Goal: Task Accomplishment & Management: Use online tool/utility

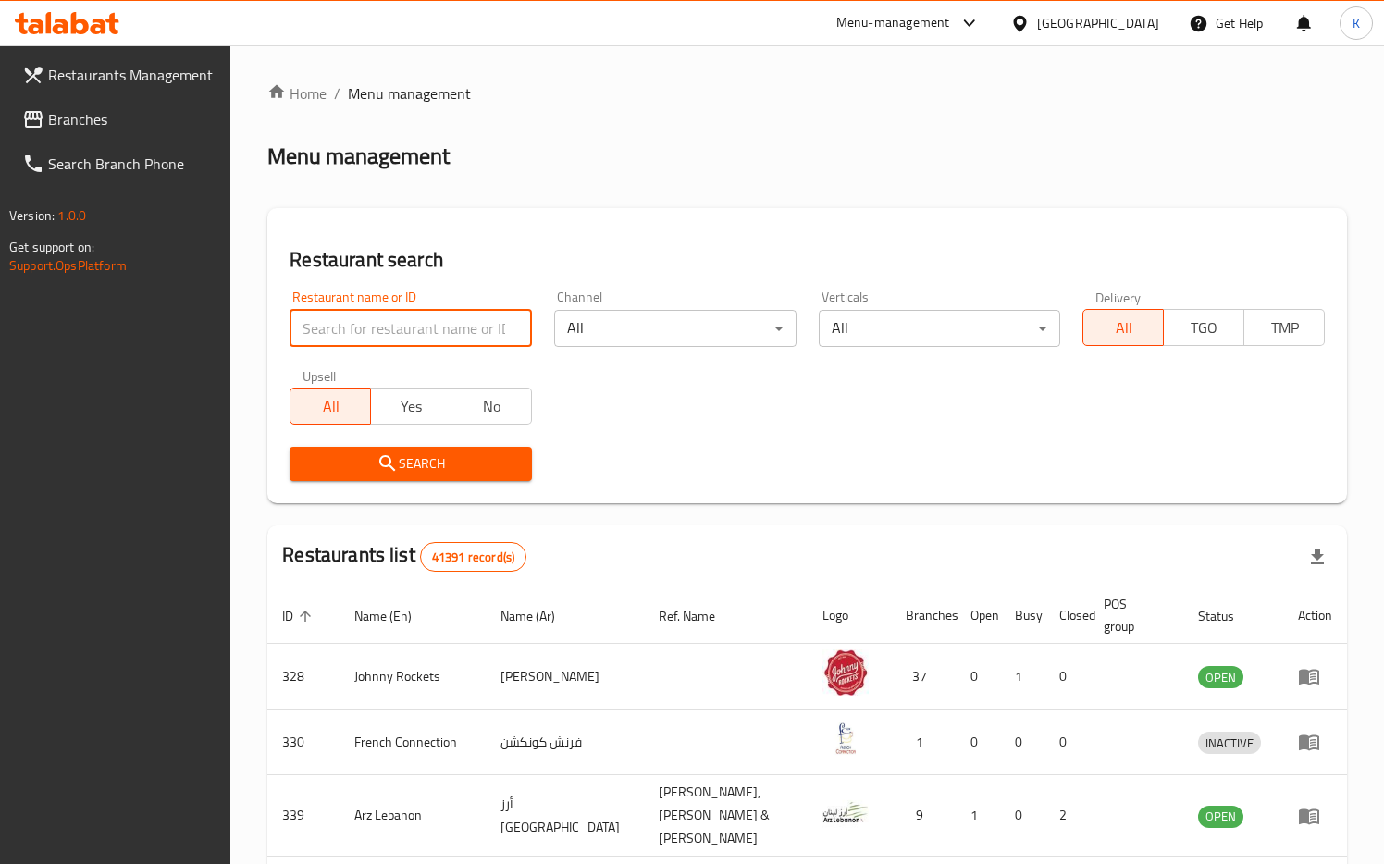
click at [365, 328] on input "search" at bounding box center [411, 328] width 242 height 37
paste input "Pizza Hut"
type input "Pizza Hut"
click at [366, 459] on span "Search" at bounding box center [410, 463] width 213 height 23
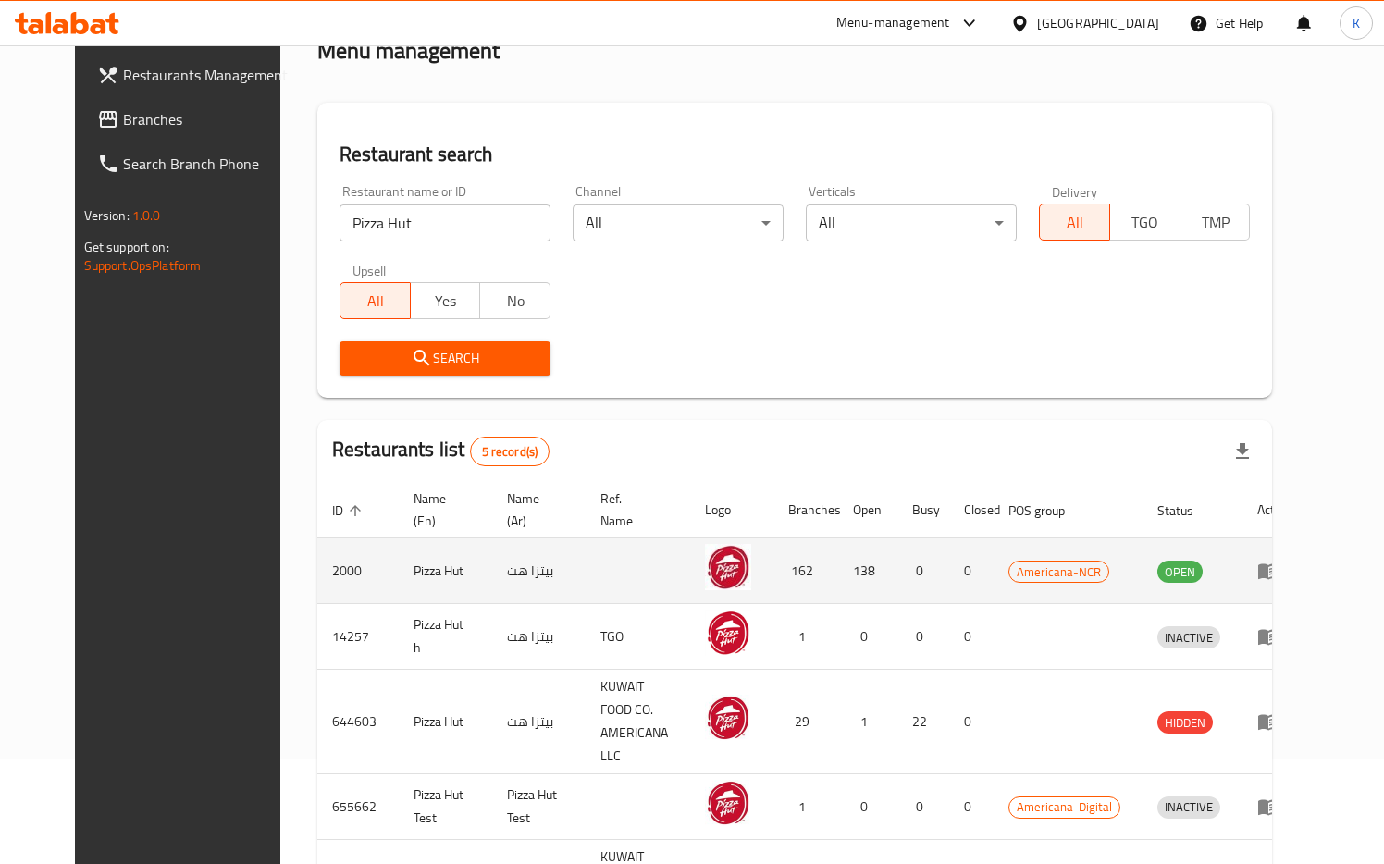
scroll to position [208, 0]
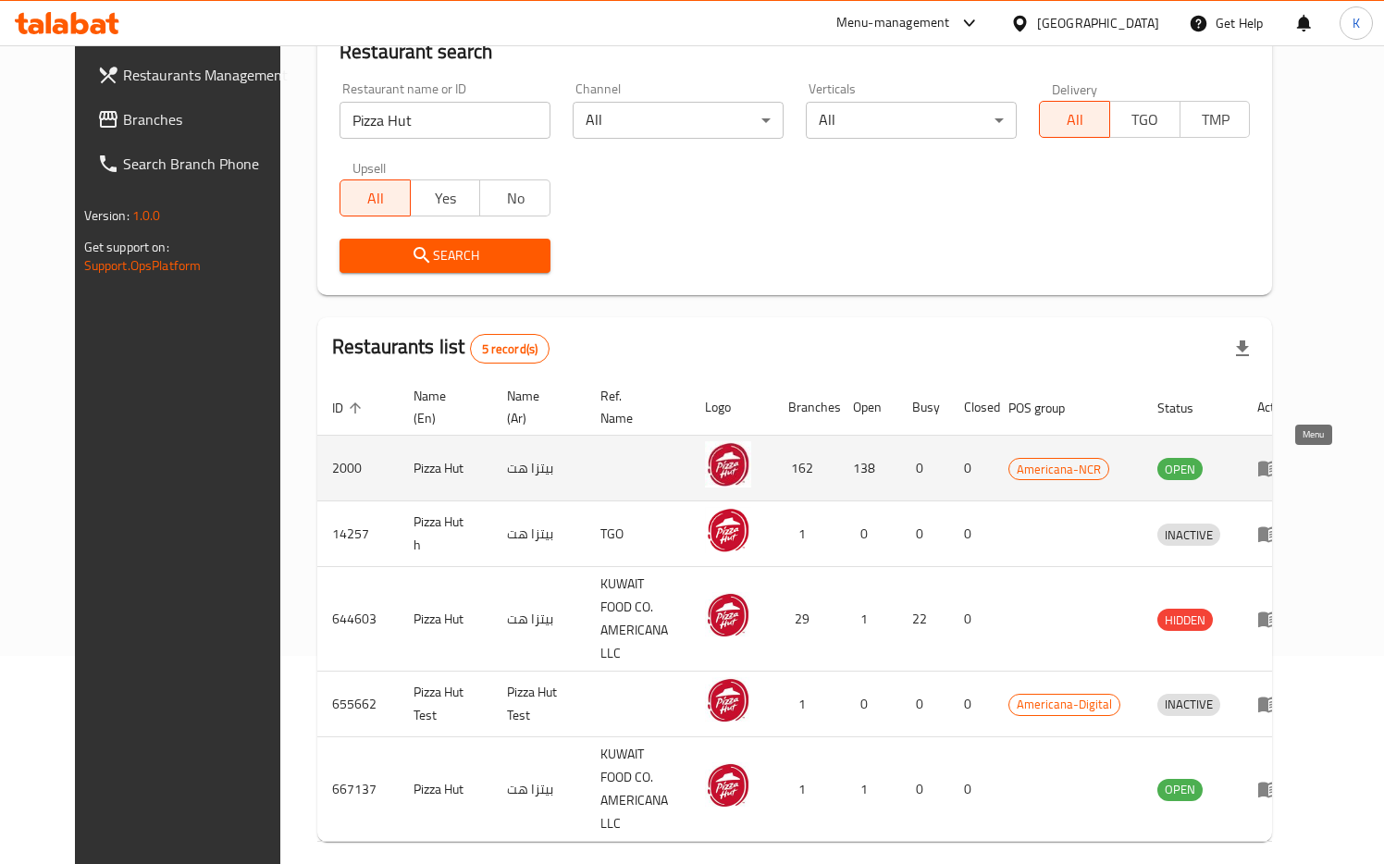
click at [1276, 469] on icon "enhanced table" at bounding box center [1272, 468] width 6 height 7
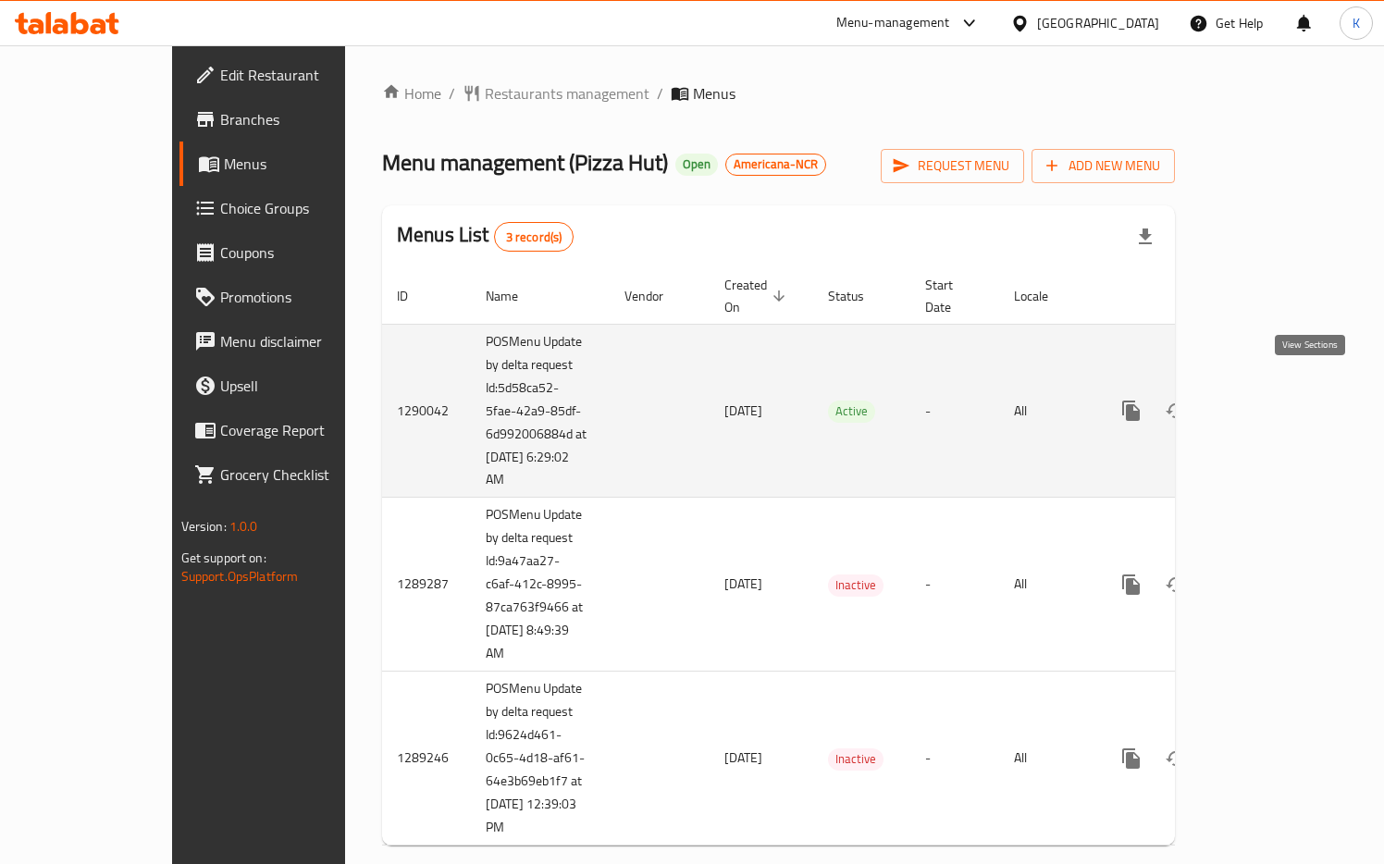
click at [1276, 400] on icon "enhanced table" at bounding box center [1265, 411] width 22 height 22
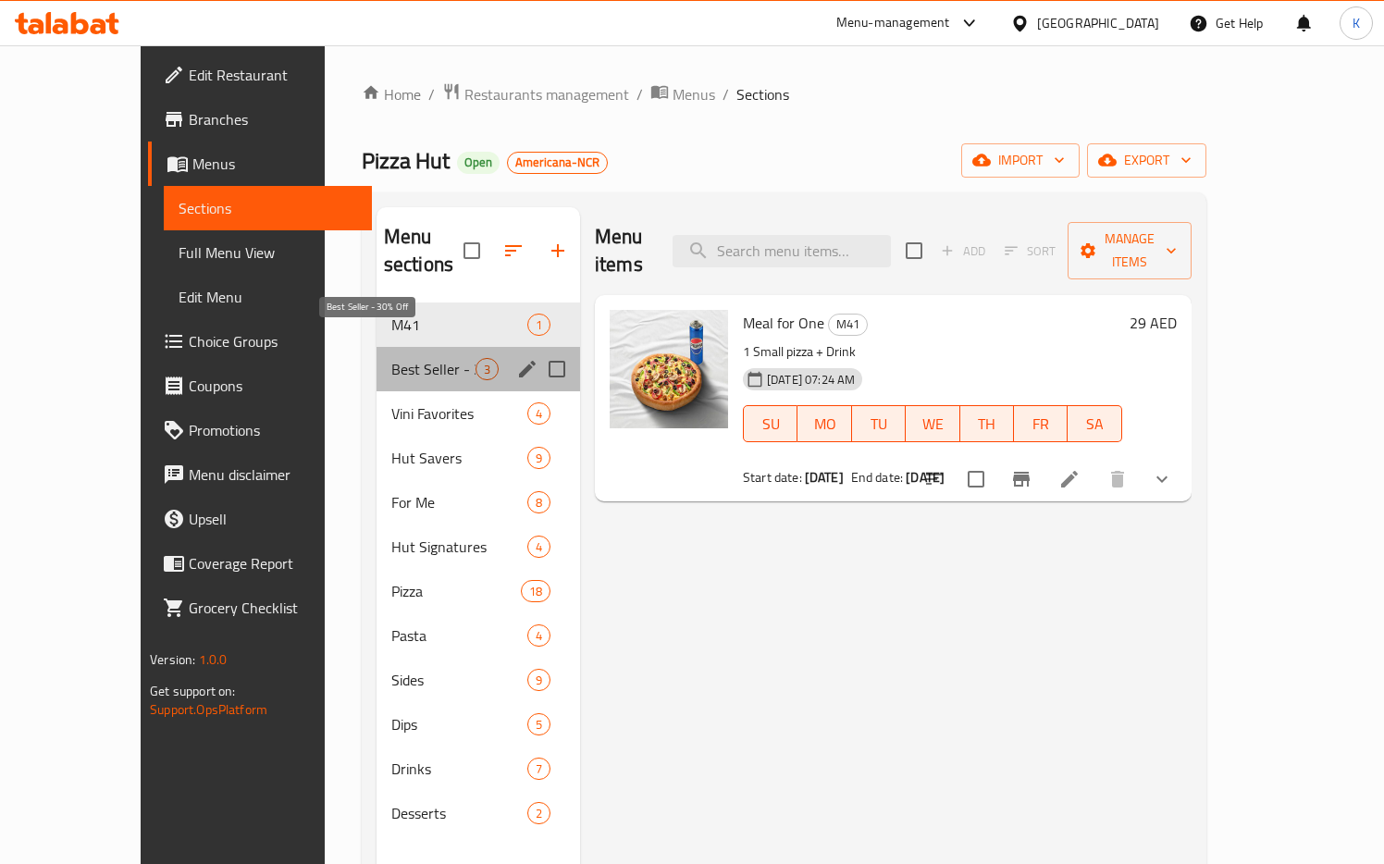
click at [391, 358] on span "Best Seller - 30% Off" at bounding box center [433, 369] width 84 height 22
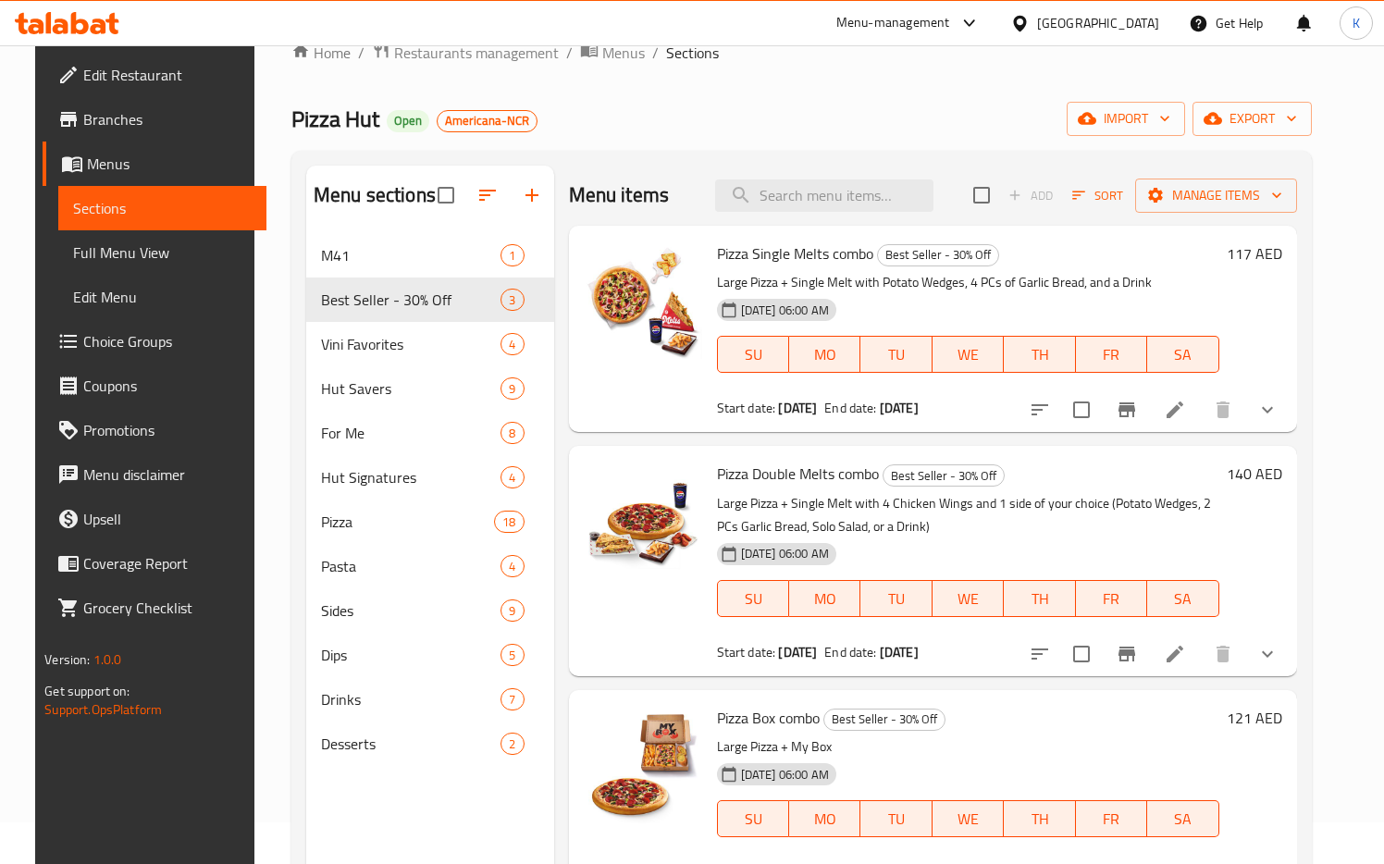
scroll to position [13, 0]
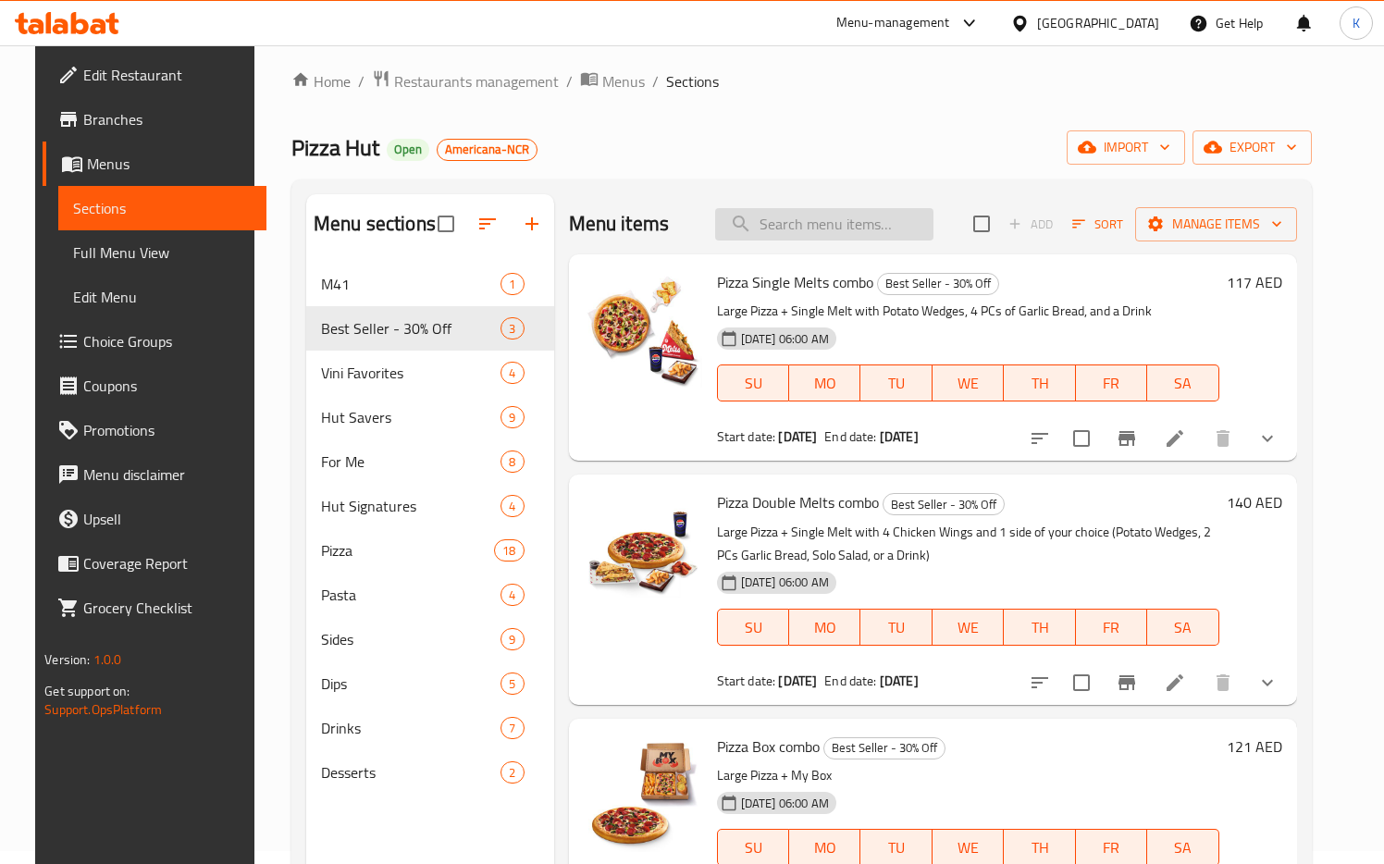
click at [827, 231] on input "search" at bounding box center [824, 224] width 218 height 32
paste input "Pizza Single Melts combo"
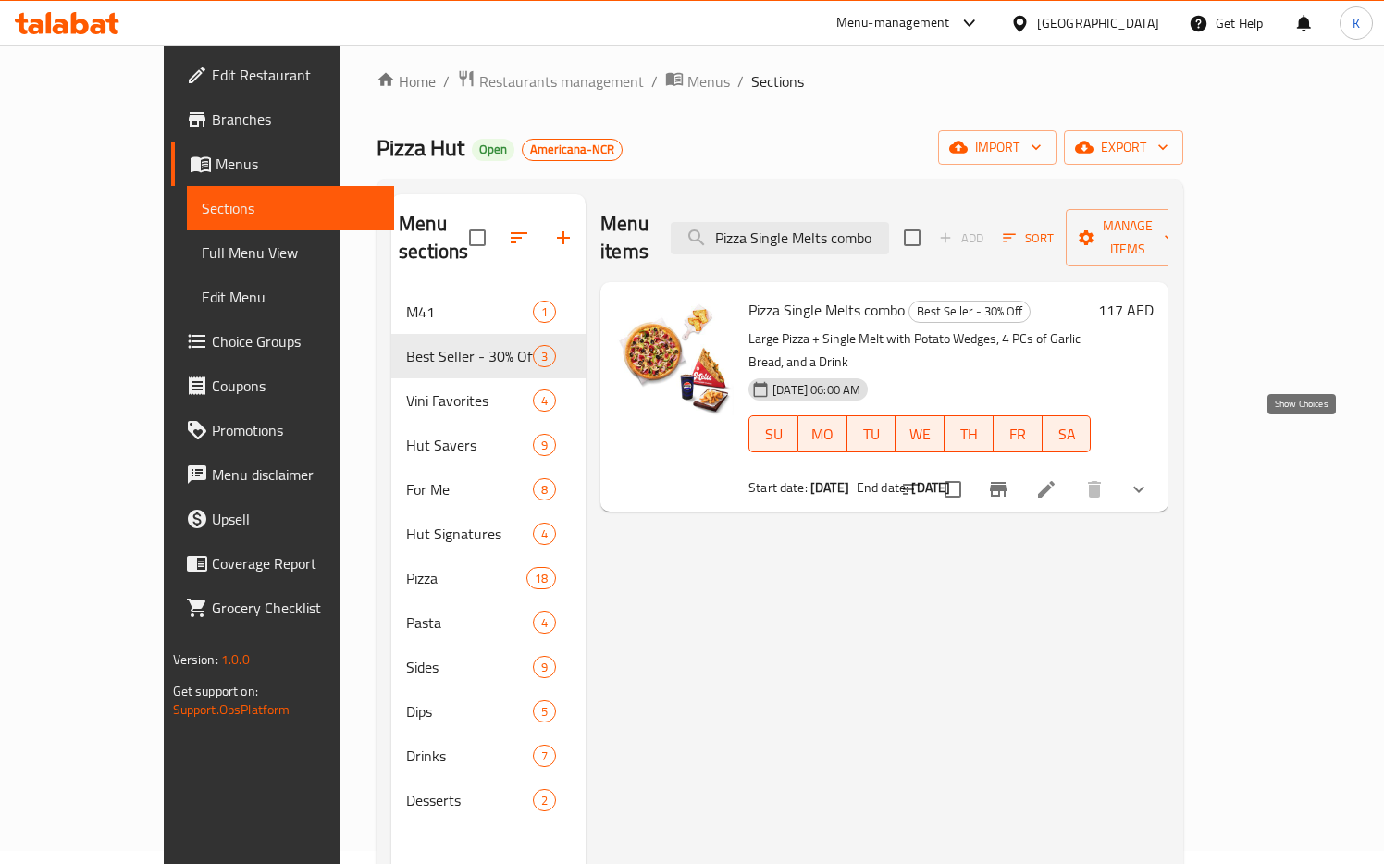
type input "Pizza Single Melts combo"
click at [1150, 478] on icon "show more" at bounding box center [1139, 489] width 22 height 22
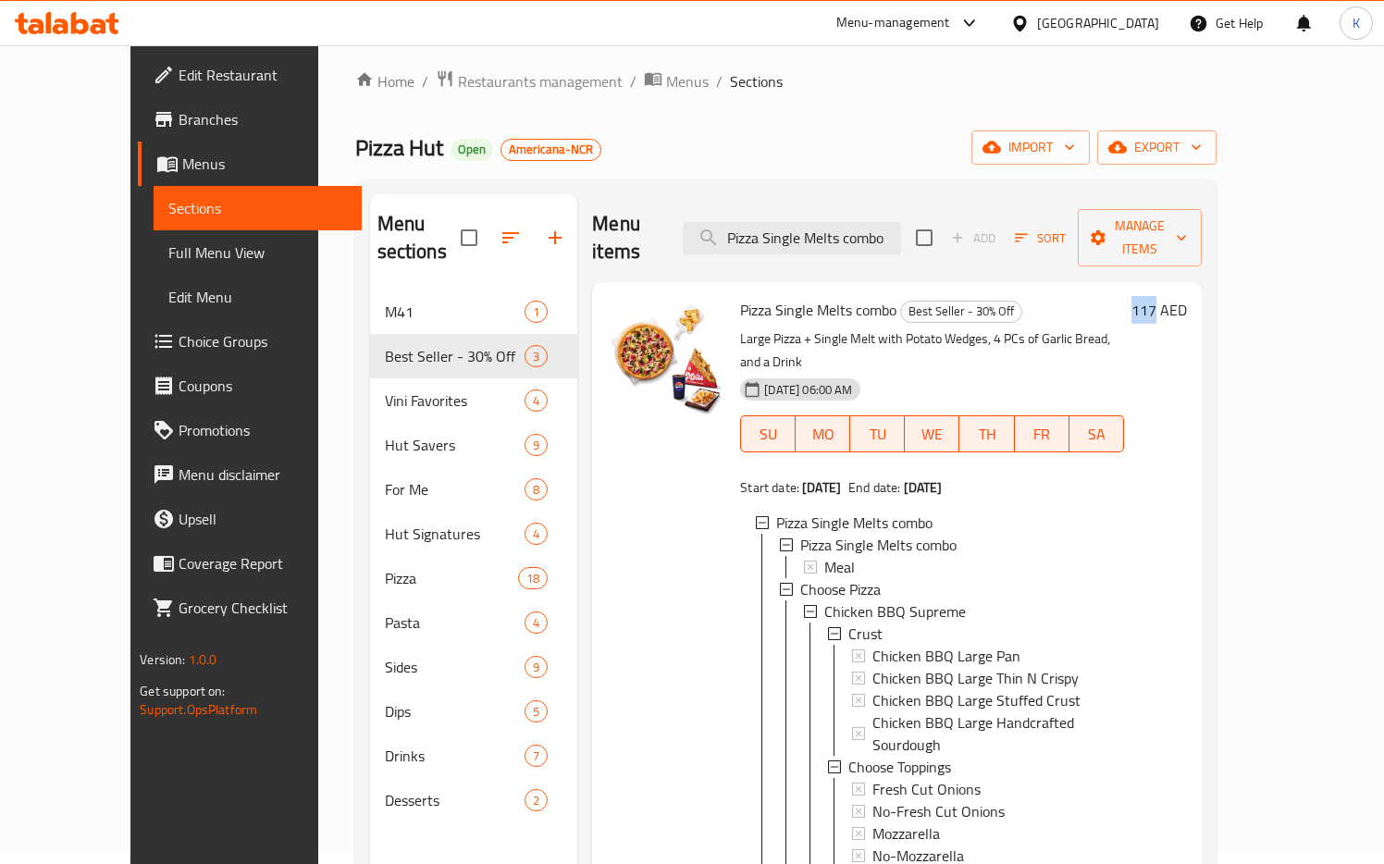
drag, startPoint x: 1262, startPoint y: 283, endPoint x: 1287, endPoint y: 283, distance: 25.0
click at [1187, 297] on h6 "117 AED" at bounding box center [1159, 310] width 56 height 26
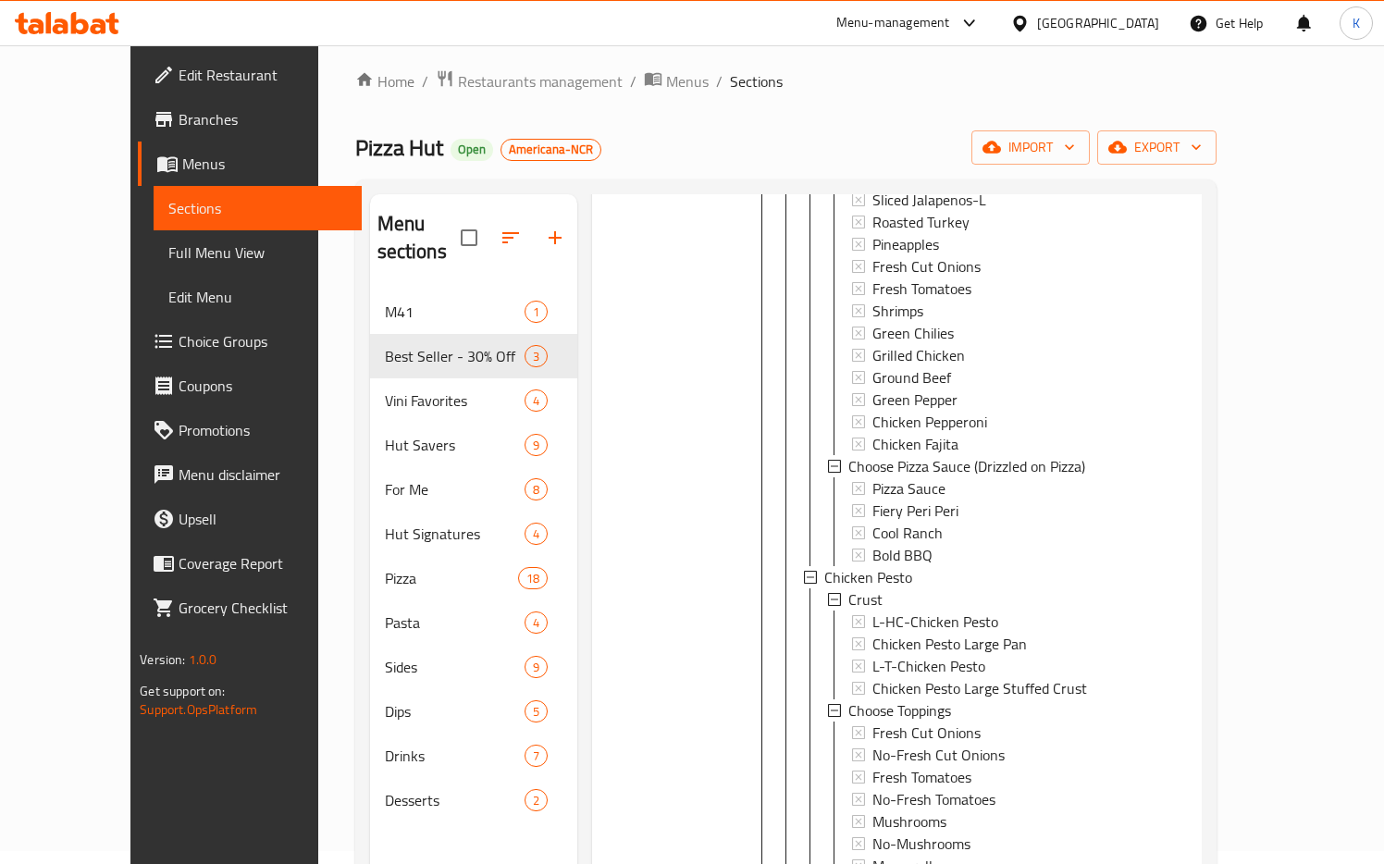
scroll to position [259, 0]
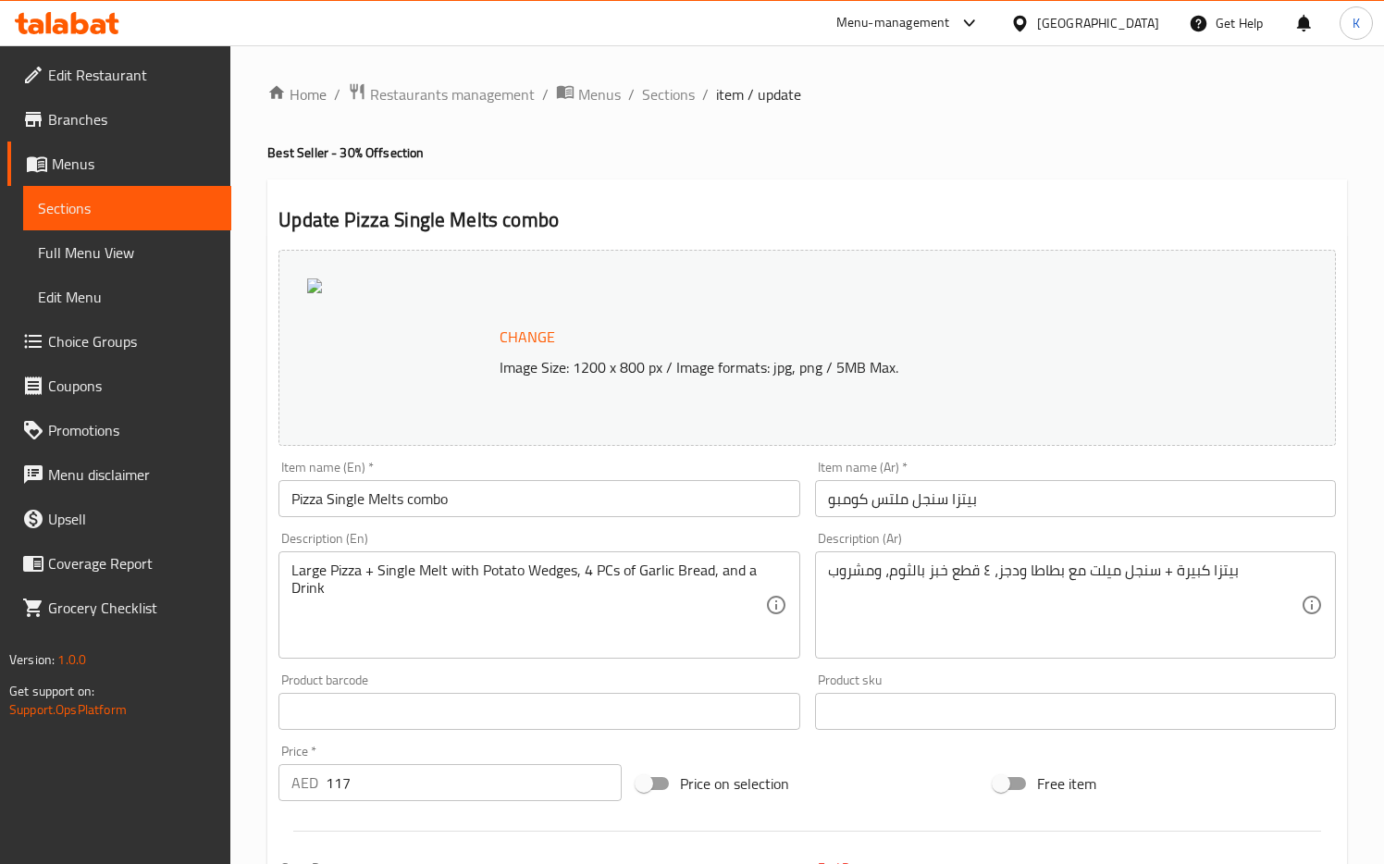
click at [604, 95] on span "Menus" at bounding box center [599, 94] width 43 height 22
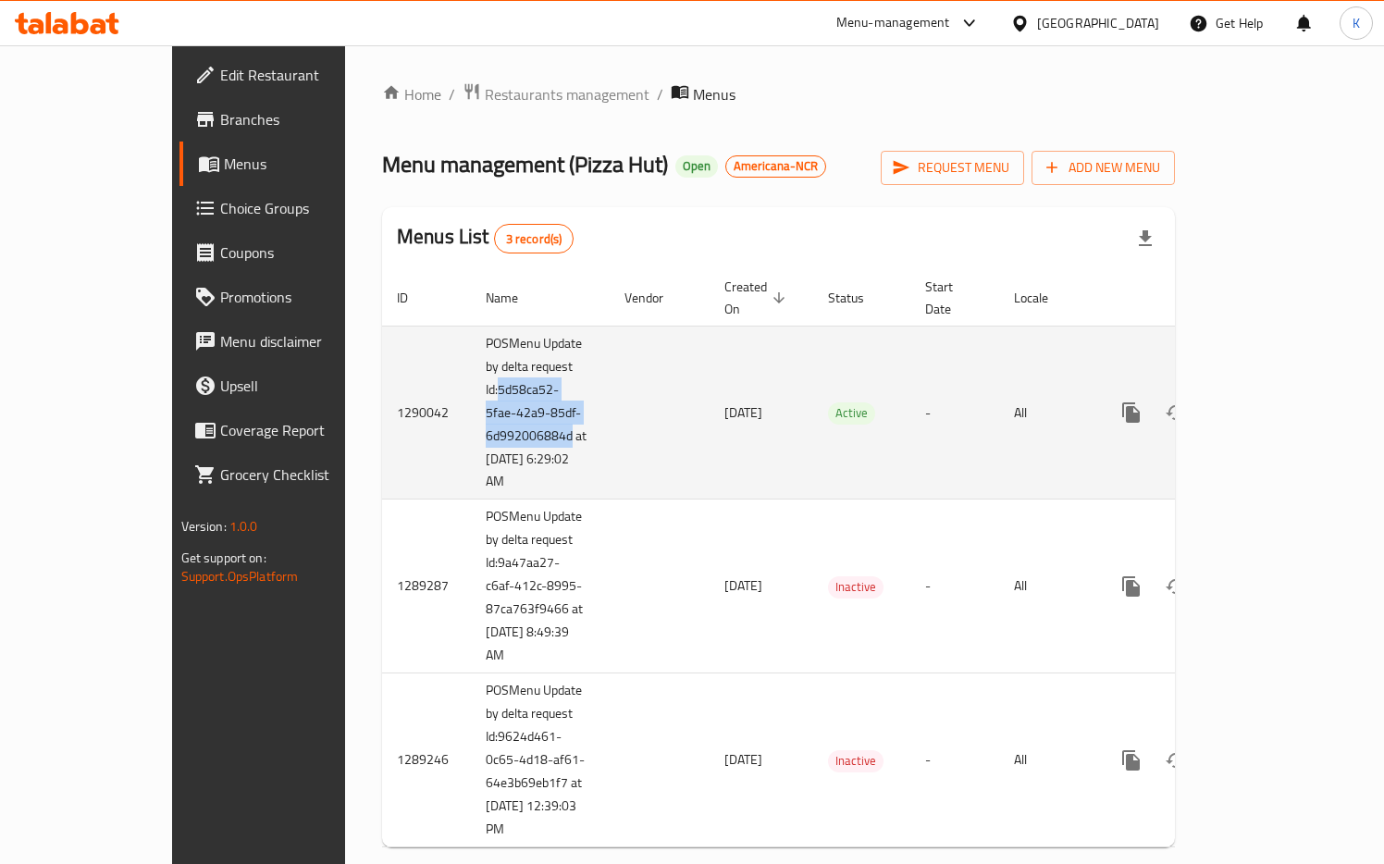
drag, startPoint x: 384, startPoint y: 370, endPoint x: 454, endPoint y: 418, distance: 85.2
click at [471, 419] on td "POSMenu Update by delta request Id:5d58ca52-5fae-42a9-85df-6d992006884d at [DAT…" at bounding box center [540, 413] width 139 height 174
copy td "5d58ca52-5fae-42a9-85df-6d992006884d"
click at [1273, 404] on icon "enhanced table" at bounding box center [1264, 412] width 17 height 17
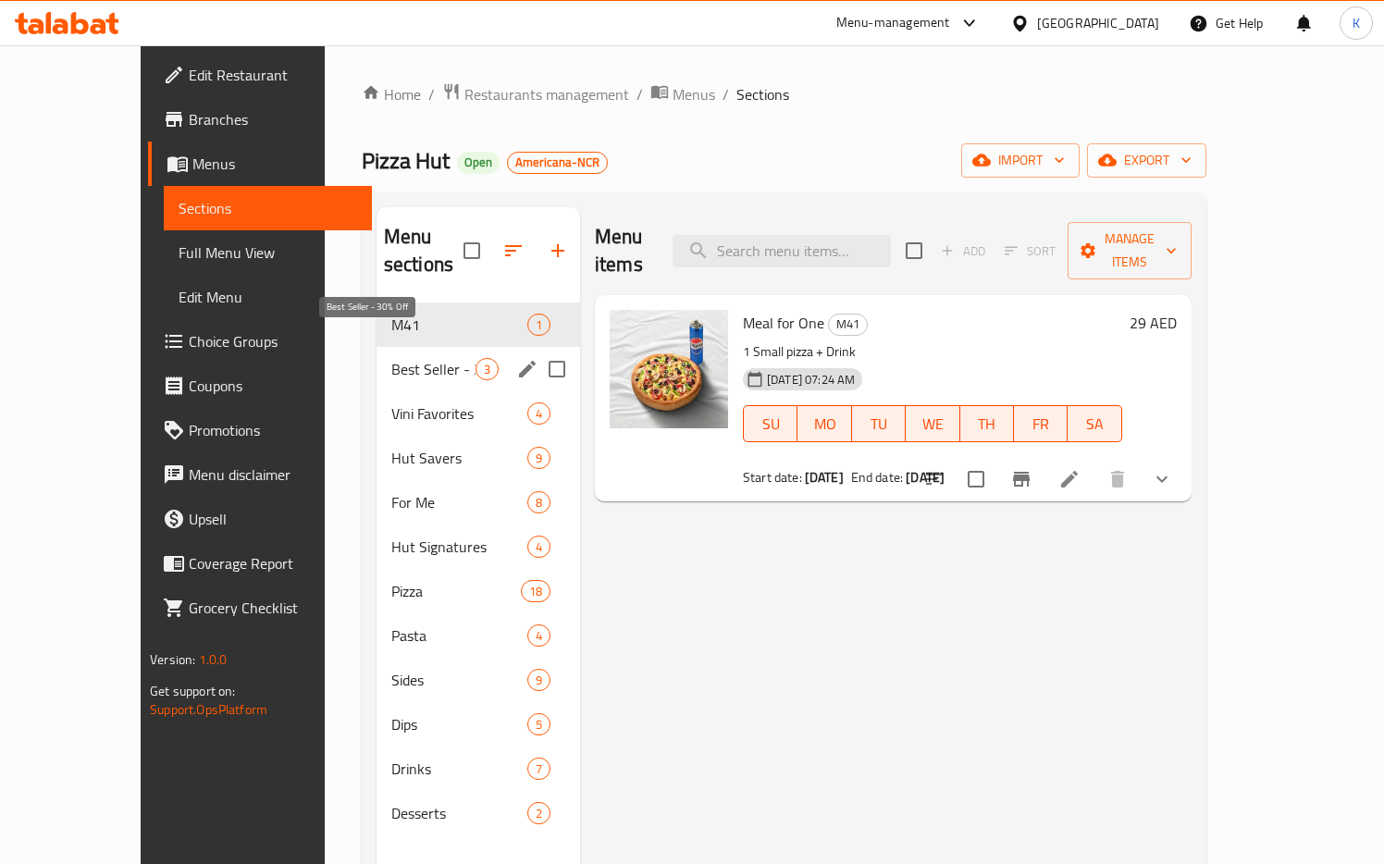
click at [391, 358] on span "Best Seller - 30% Off" at bounding box center [433, 369] width 84 height 22
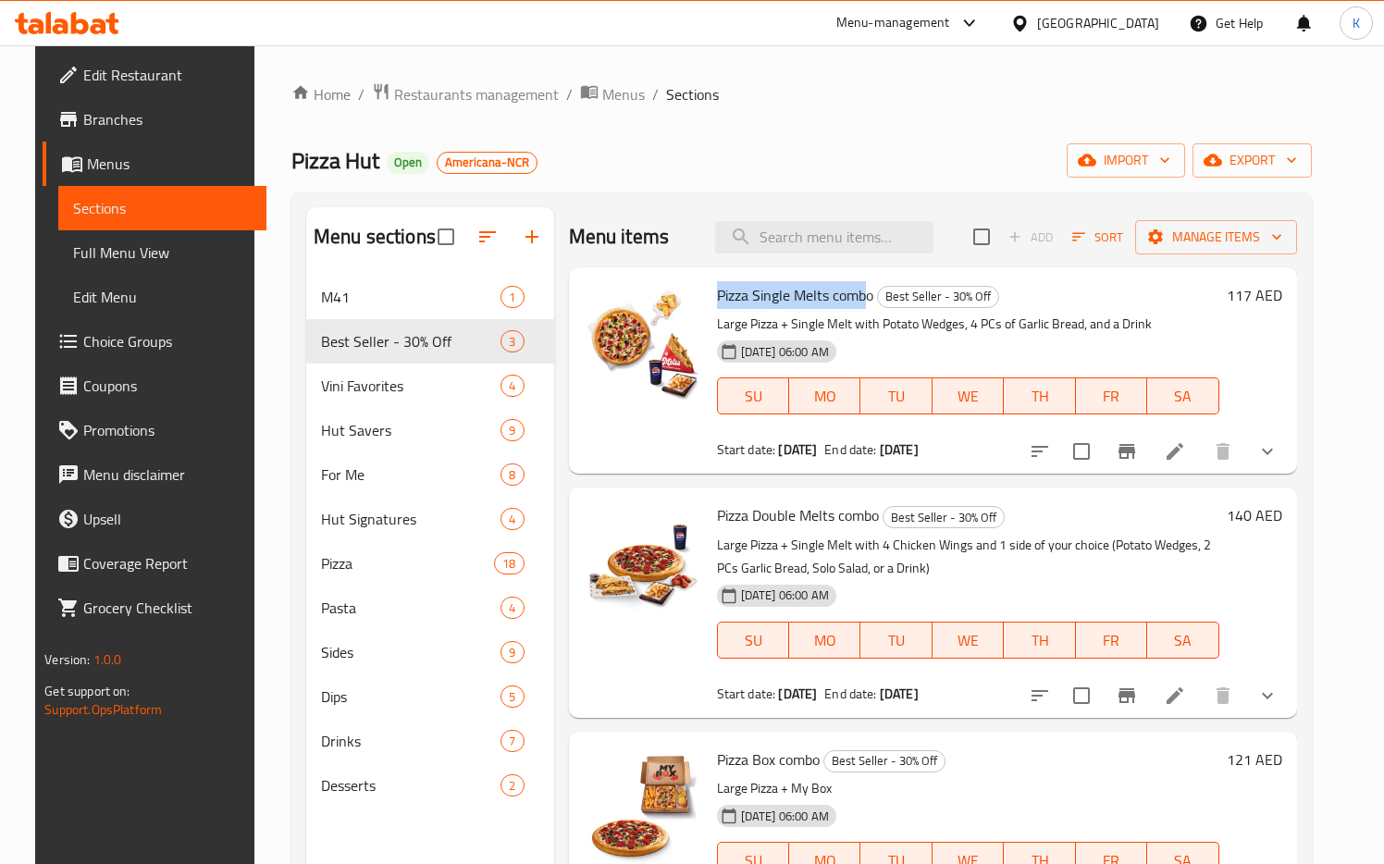
drag, startPoint x: 709, startPoint y: 297, endPoint x: 859, endPoint y: 308, distance: 151.2
click at [859, 308] on span "Pizza Single Melts combo" at bounding box center [795, 295] width 156 height 28
click at [602, 88] on span "Menus" at bounding box center [623, 94] width 43 height 22
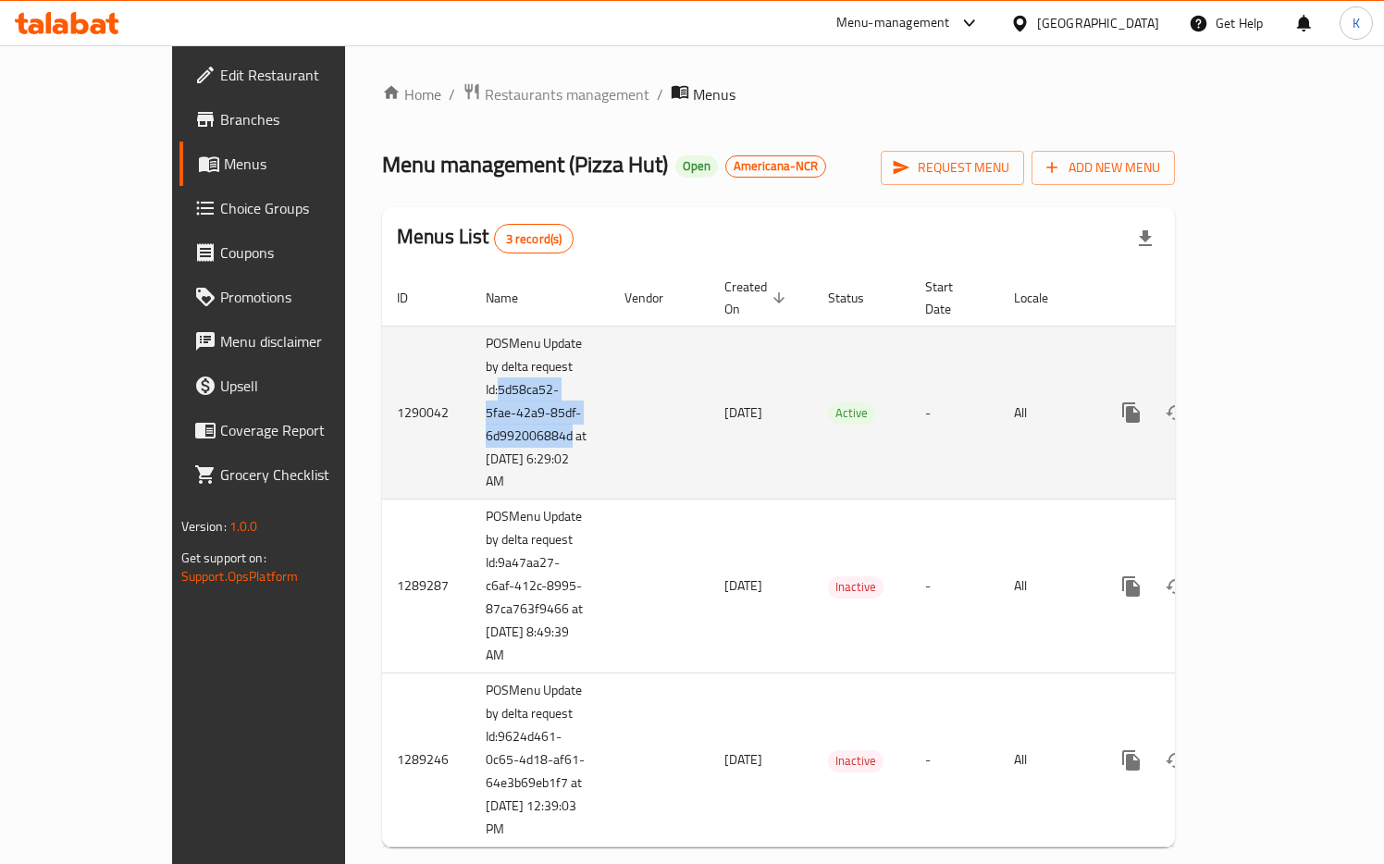
drag, startPoint x: 385, startPoint y: 366, endPoint x: 454, endPoint y: 409, distance: 81.4
click at [471, 409] on td "POSMenu Update by delta request Id:5d58ca52-5fae-42a9-85df-6d992006884d at [DAT…" at bounding box center [540, 413] width 139 height 174
copy td "5d58ca52-5fae-42a9-85df-6d992006884d"
